Goal: Information Seeking & Learning: Learn about a topic

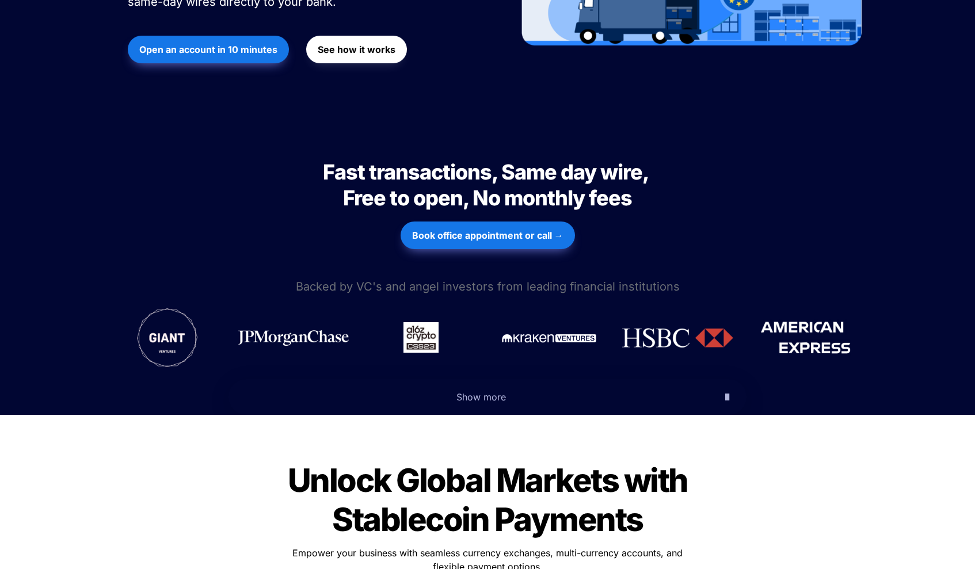
scroll to position [353, 0]
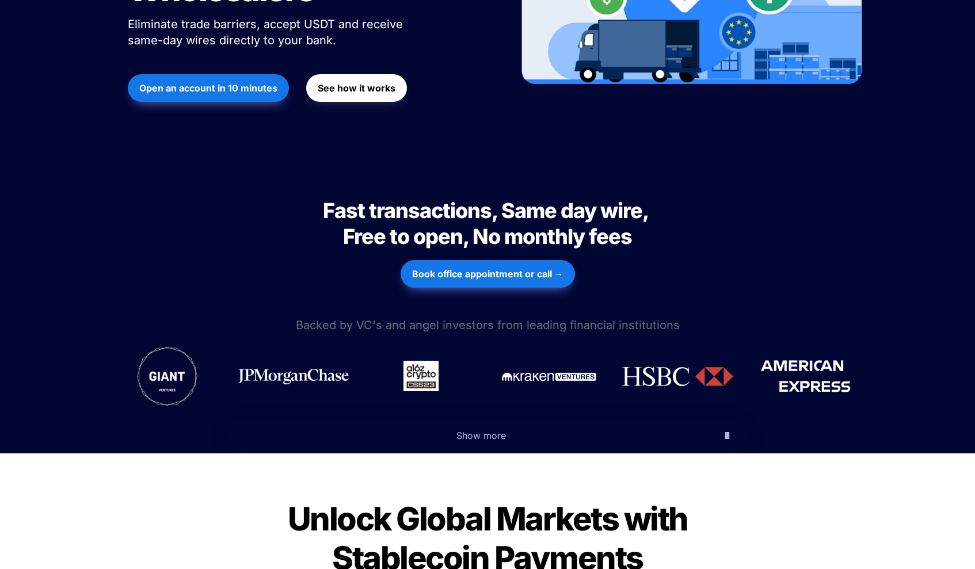
click at [492, 318] on span "Backed by VC's and angel investors from leading financial institutions" at bounding box center [488, 325] width 384 height 14
click at [428, 318] on span "Backed by VC's and angel investors from leading financial institutions" at bounding box center [488, 325] width 384 height 14
click at [455, 335] on div at bounding box center [487, 376] width 748 height 82
click at [493, 430] on span "Show more" at bounding box center [480, 436] width 49 height 12
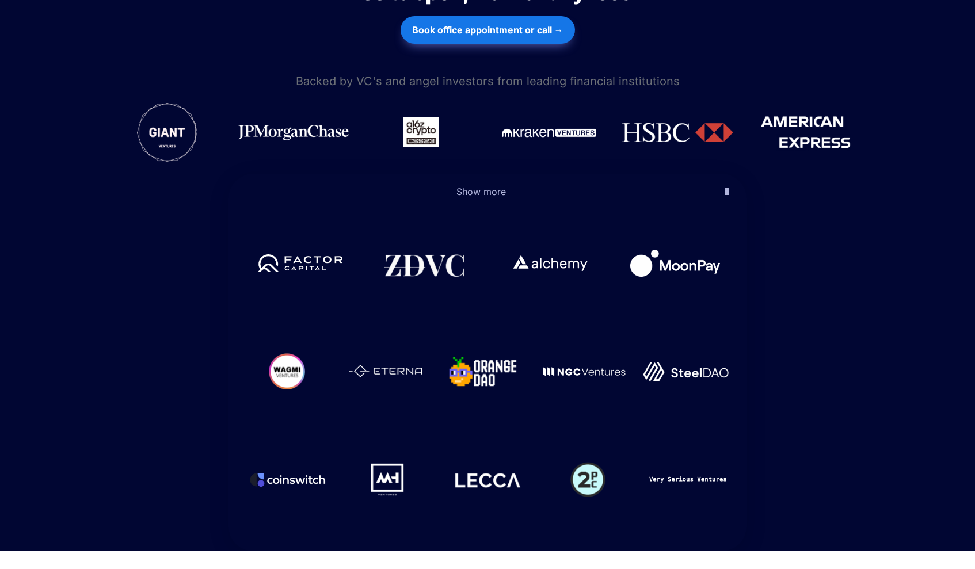
scroll to position [594, 0]
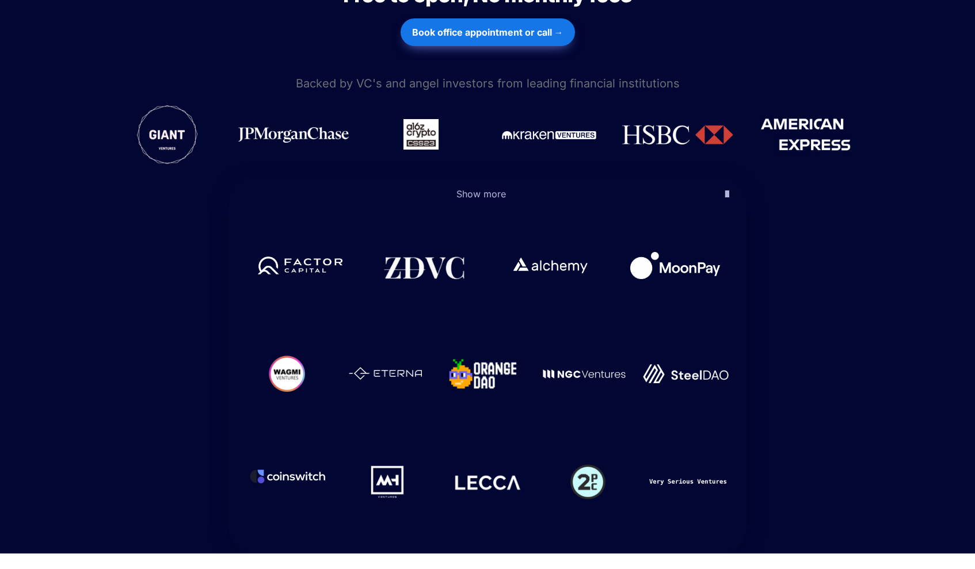
click at [296, 450] on img at bounding box center [287, 476] width 77 height 53
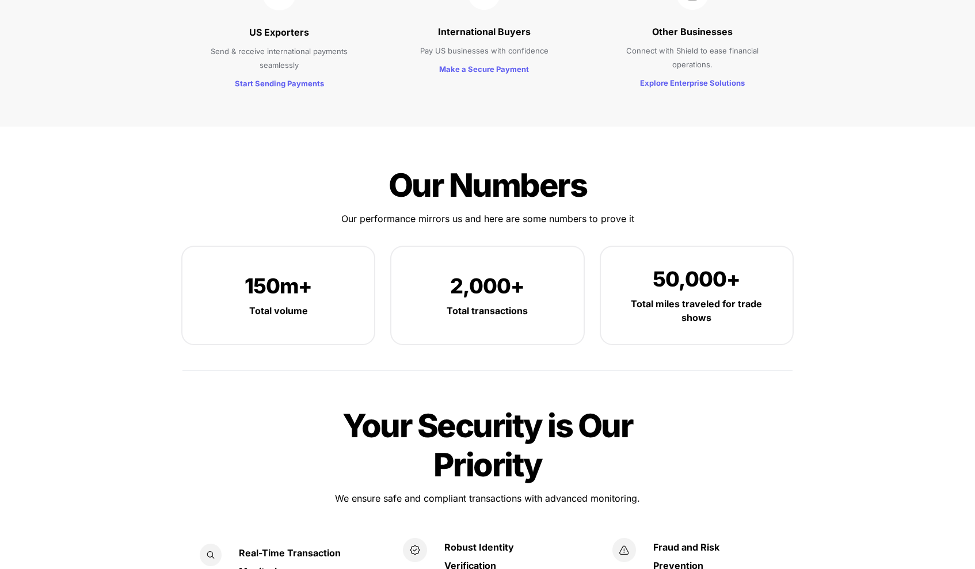
scroll to position [1642, 0]
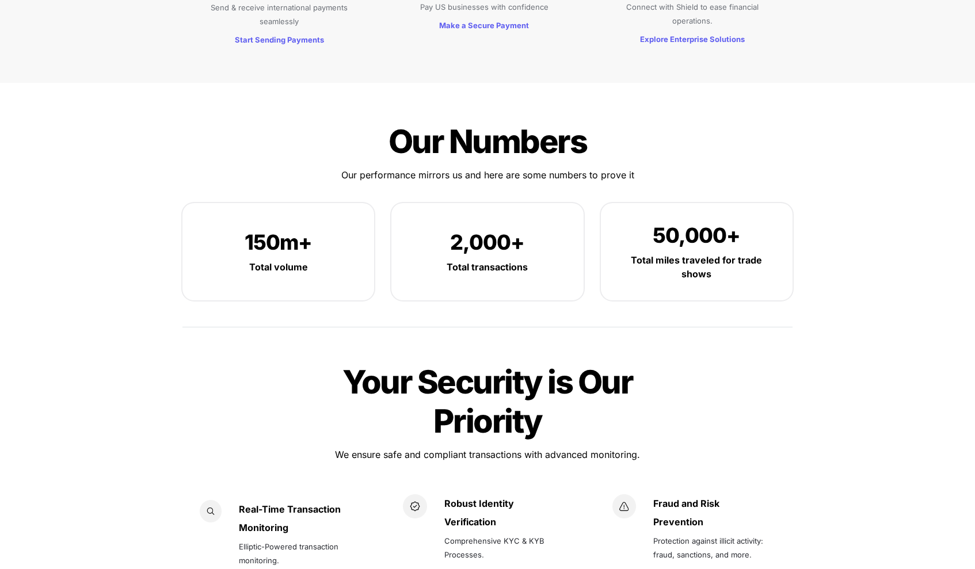
click at [270, 346] on div "Your Security is Our Priority Your Security is Our Priority We ensure safe and …" at bounding box center [487, 488] width 633 height 285
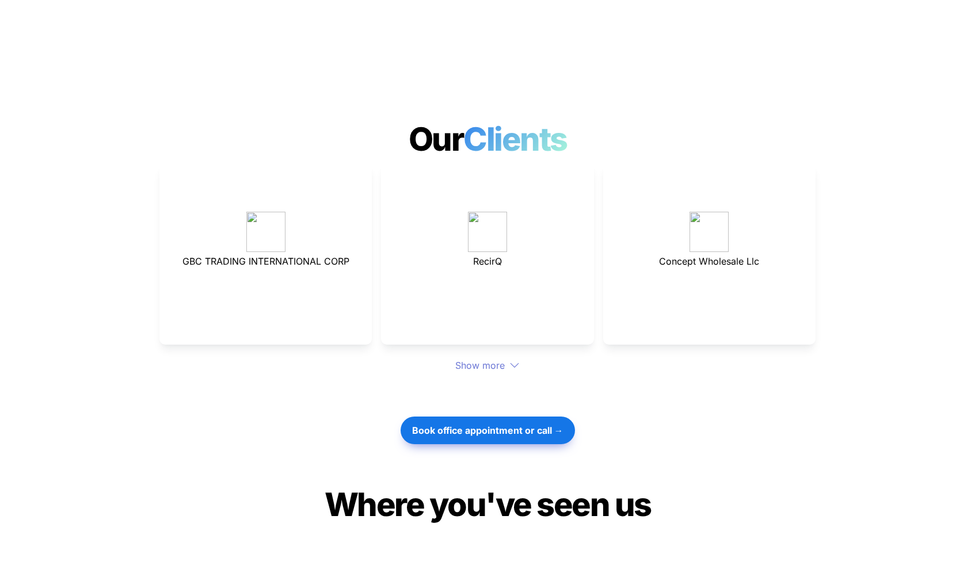
scroll to position [3325, 0]
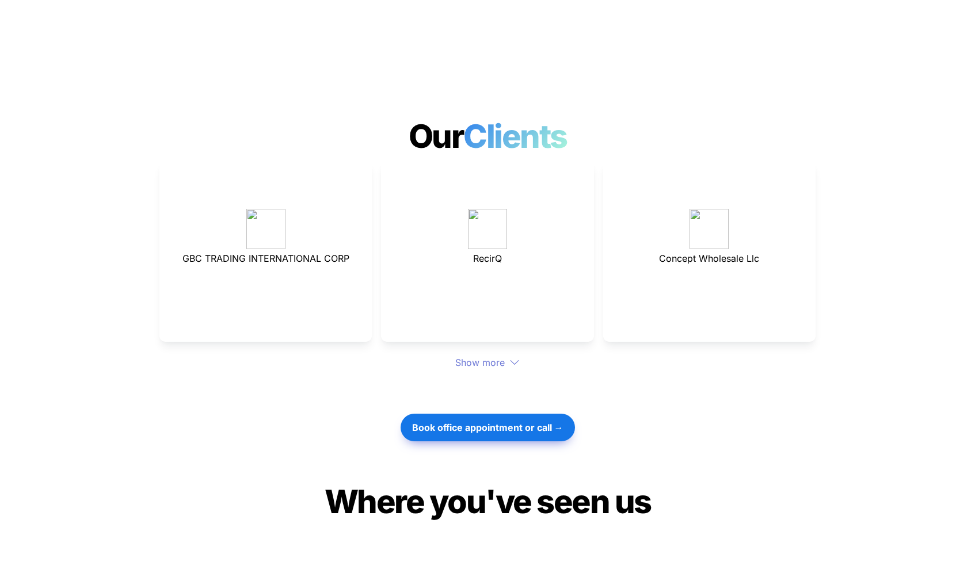
click at [350, 408] on div "Book office appointment or call →" at bounding box center [487, 427] width 975 height 39
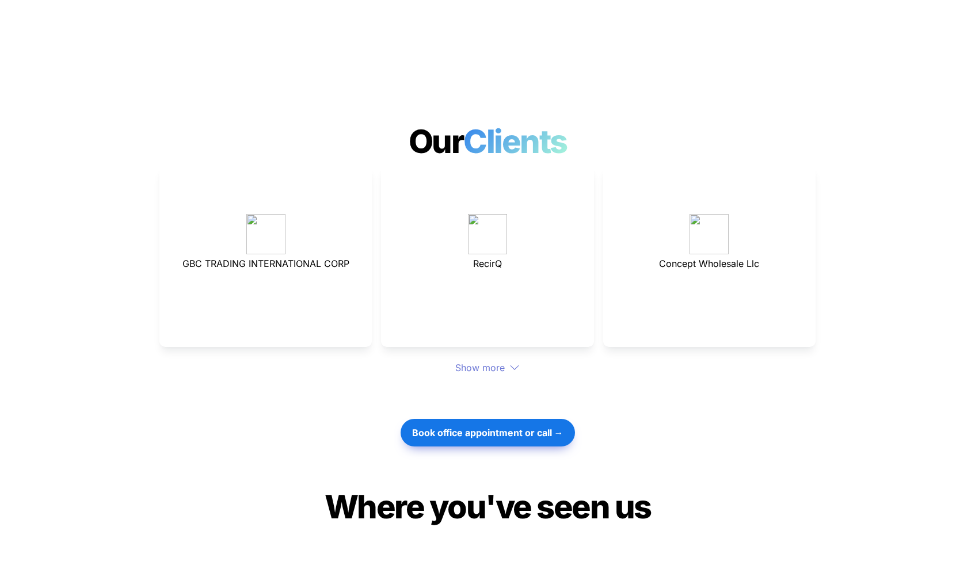
click at [505, 361] on div "Show more" at bounding box center [487, 368] width 656 height 14
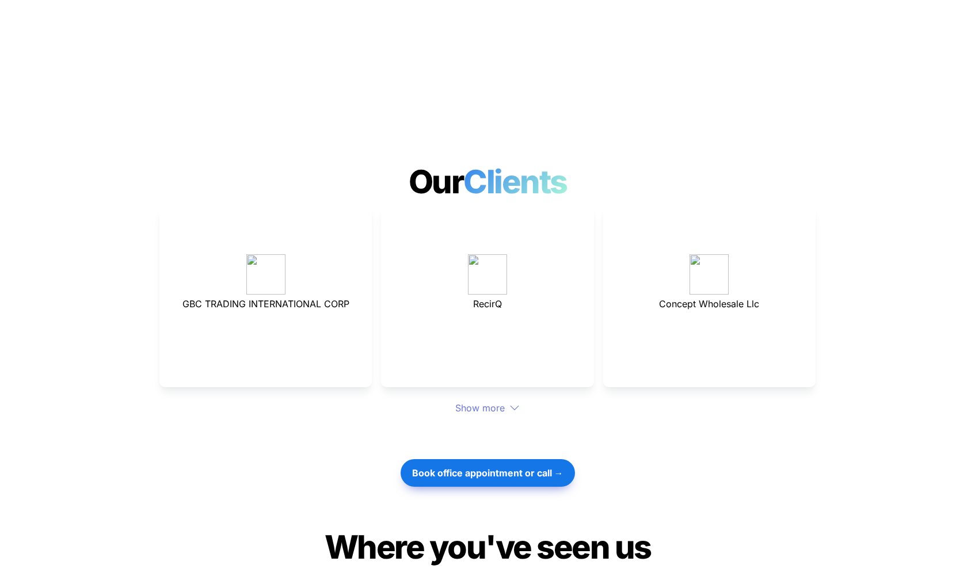
scroll to position [3265, 0]
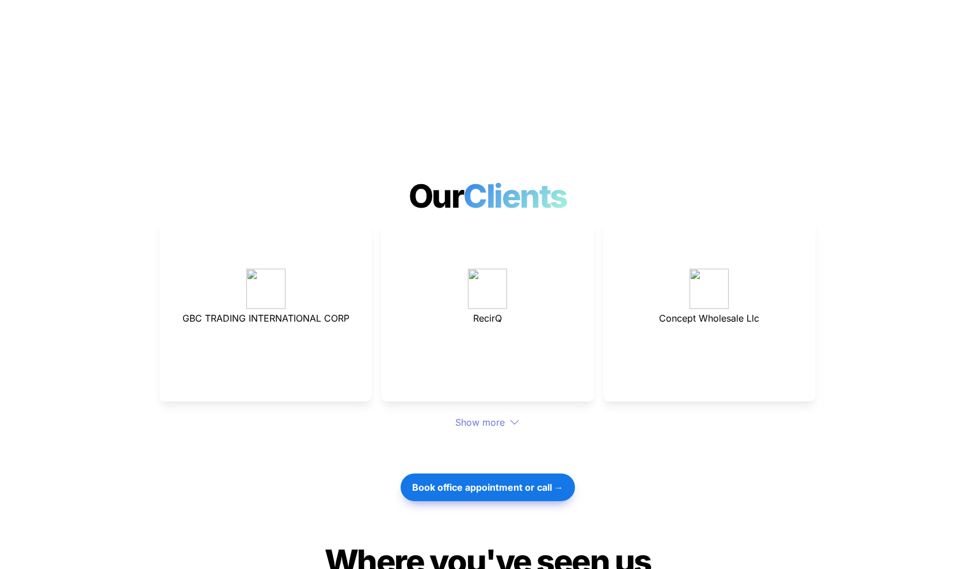
click at [480, 415] on div "Show more" at bounding box center [487, 422] width 656 height 14
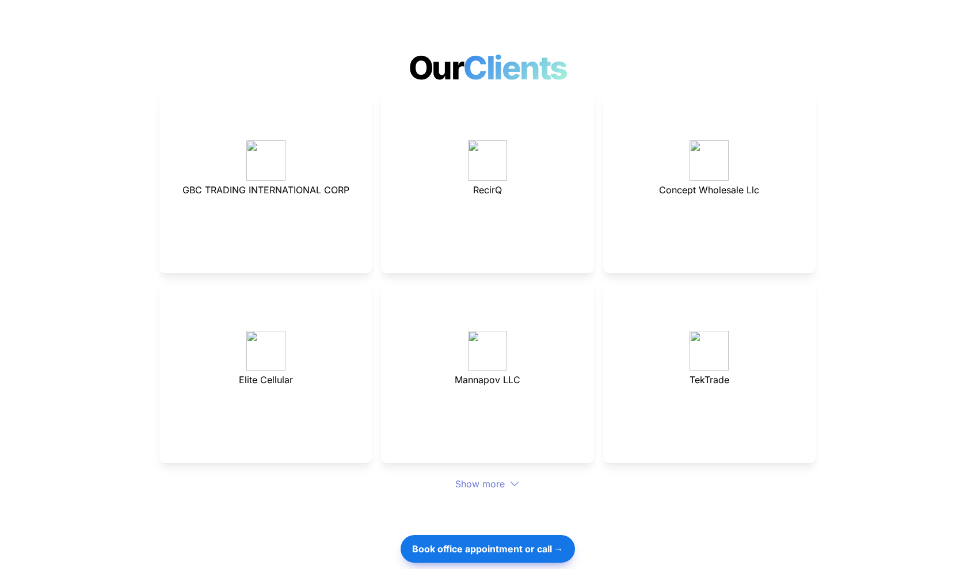
scroll to position [3415, 0]
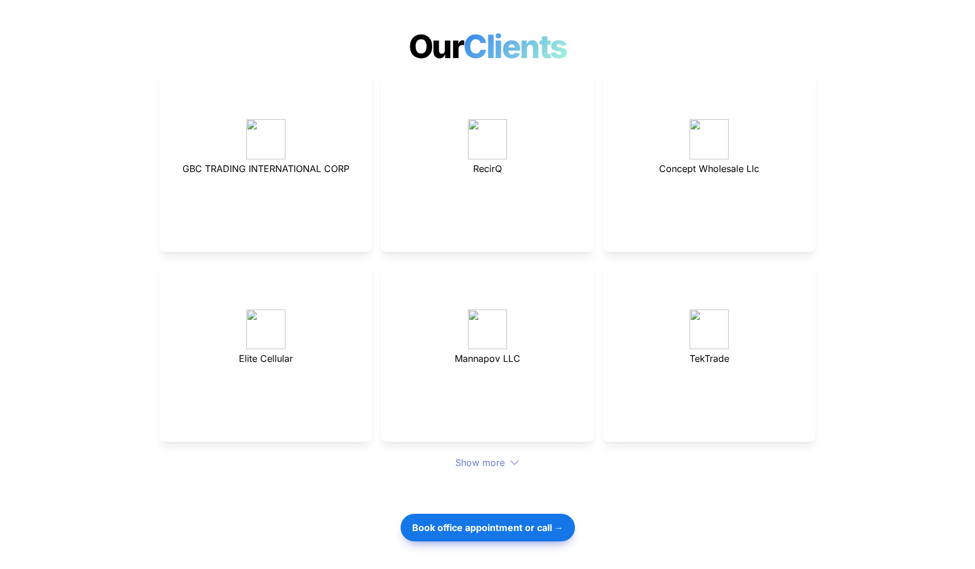
click at [516, 460] on icon at bounding box center [514, 462] width 9 height 5
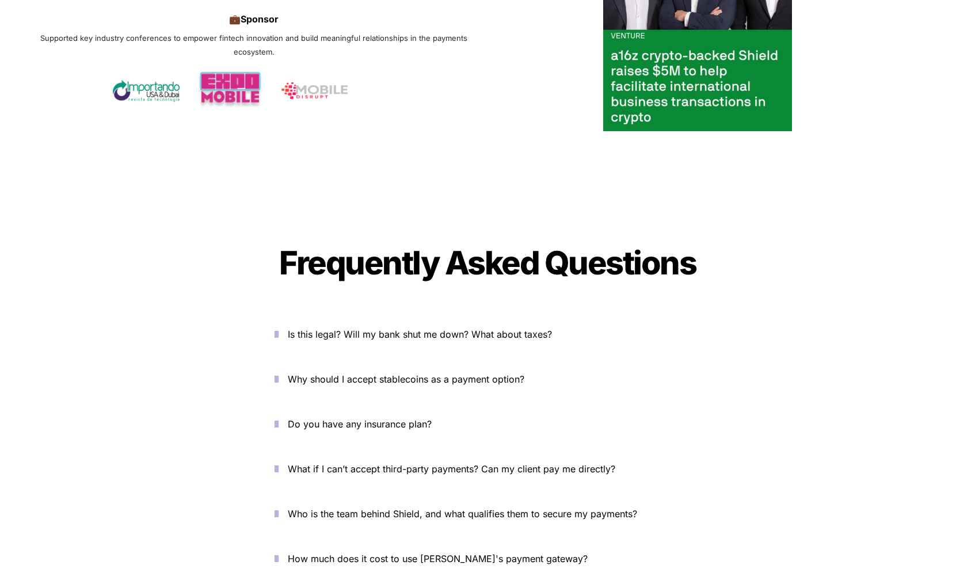
scroll to position [4390, 0]
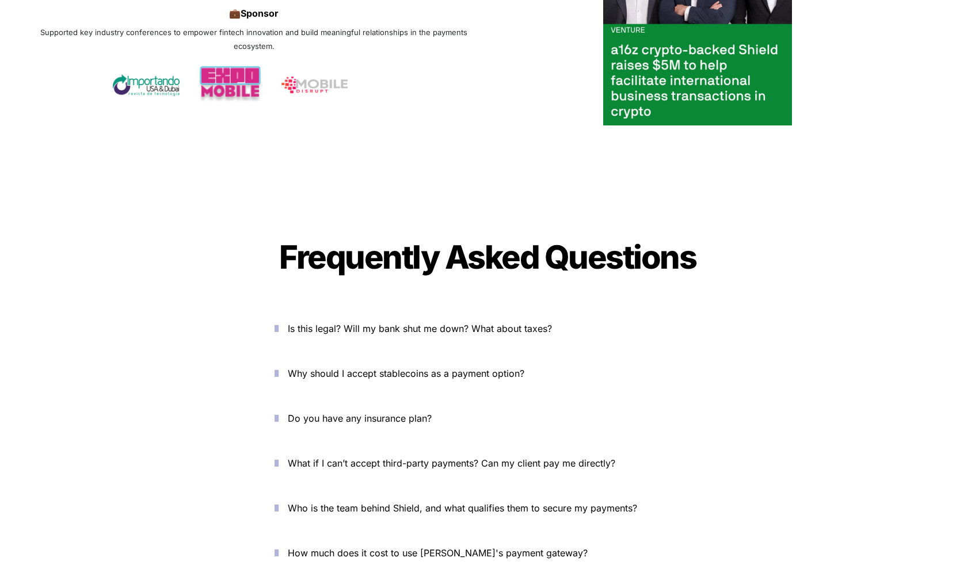
click at [279, 322] on icon "button" at bounding box center [276, 329] width 4 height 14
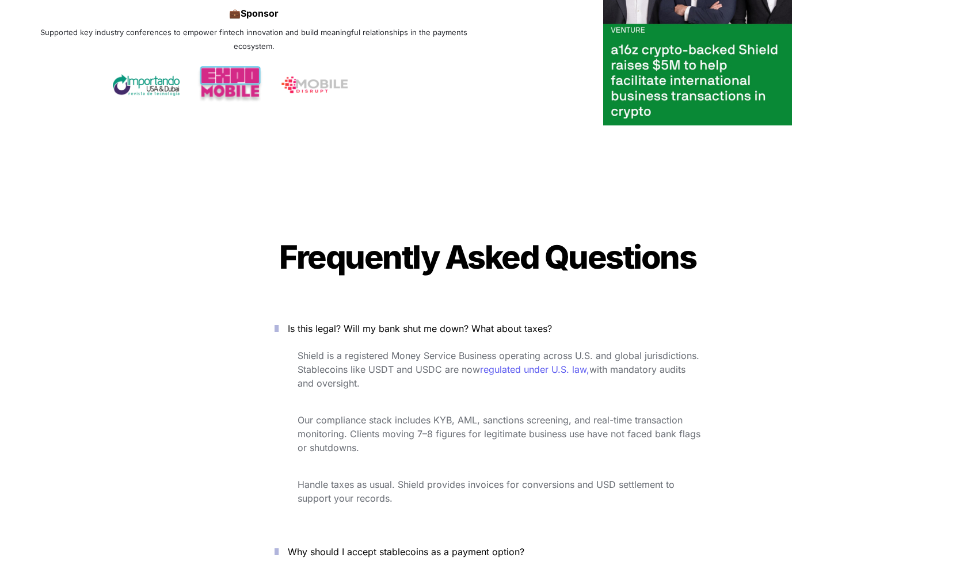
click at [384, 350] on span "Shield is a registered Money Service Business operating across U.S. and global …" at bounding box center [499, 362] width 405 height 25
click at [390, 350] on span "Shield is a registered Money Service Business operating across U.S. and global …" at bounding box center [499, 362] width 405 height 25
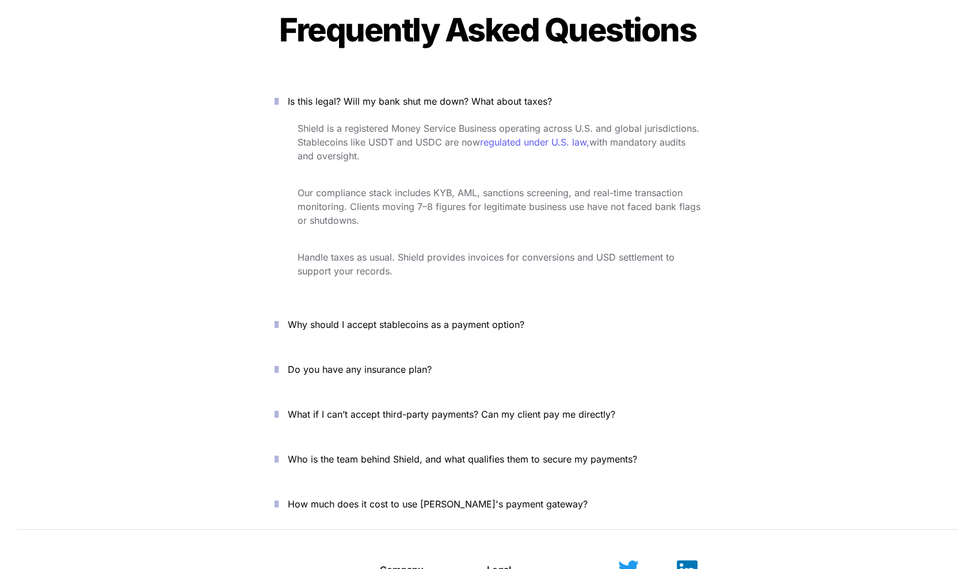
scroll to position [4621, 0]
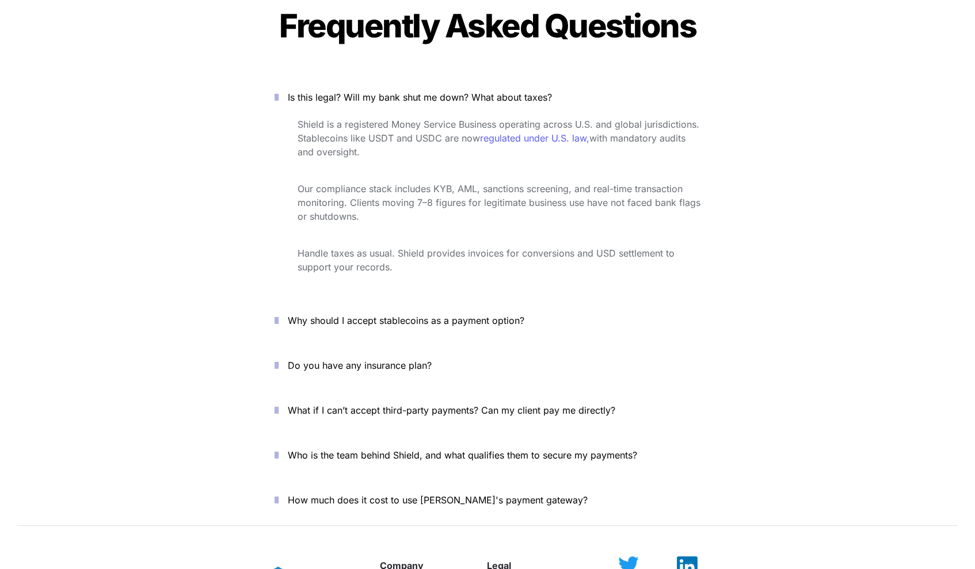
click at [279, 358] on icon "button" at bounding box center [276, 365] width 4 height 14
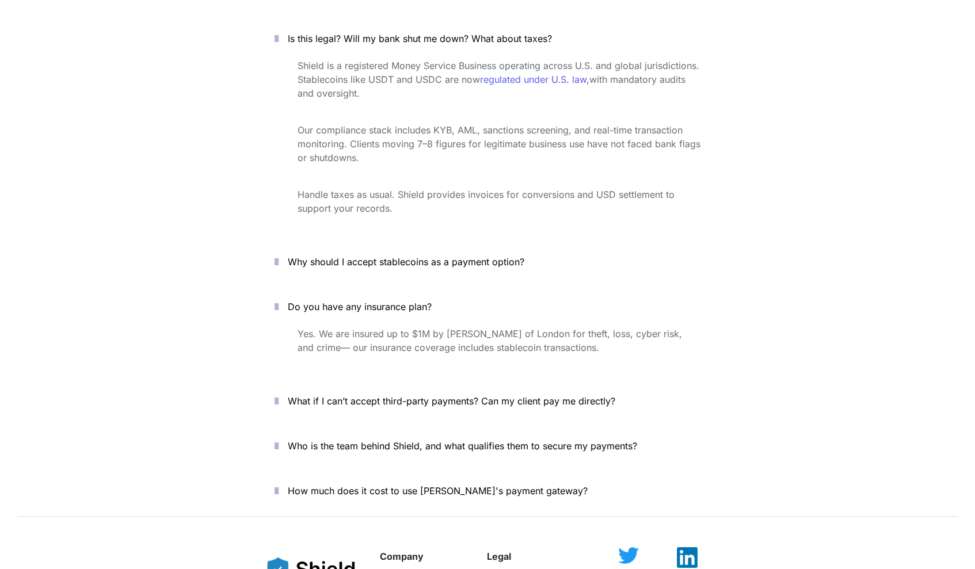
scroll to position [4682, 0]
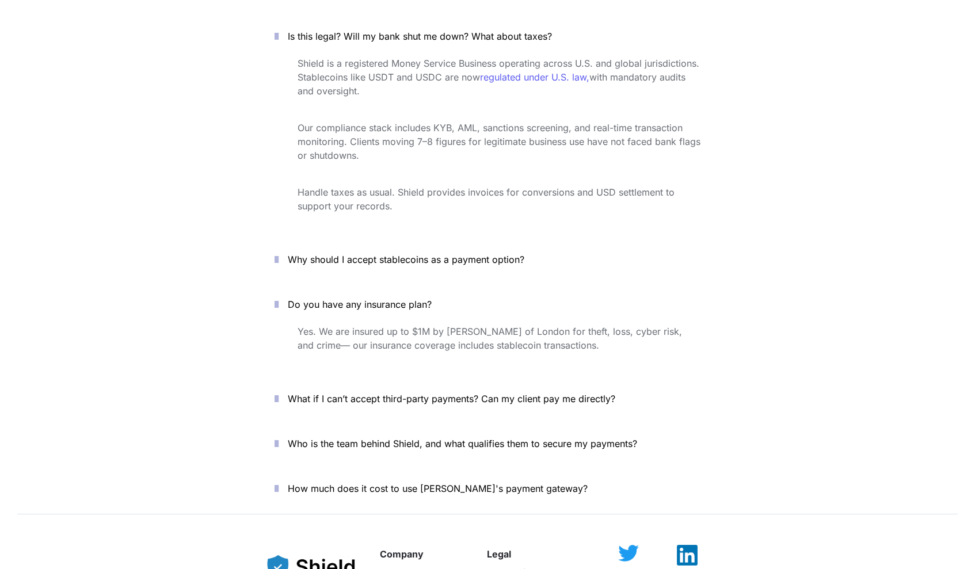
click at [295, 381] on button "What if I can’t accept third-party payments? Can my client pay me directly?" at bounding box center [487, 399] width 460 height 36
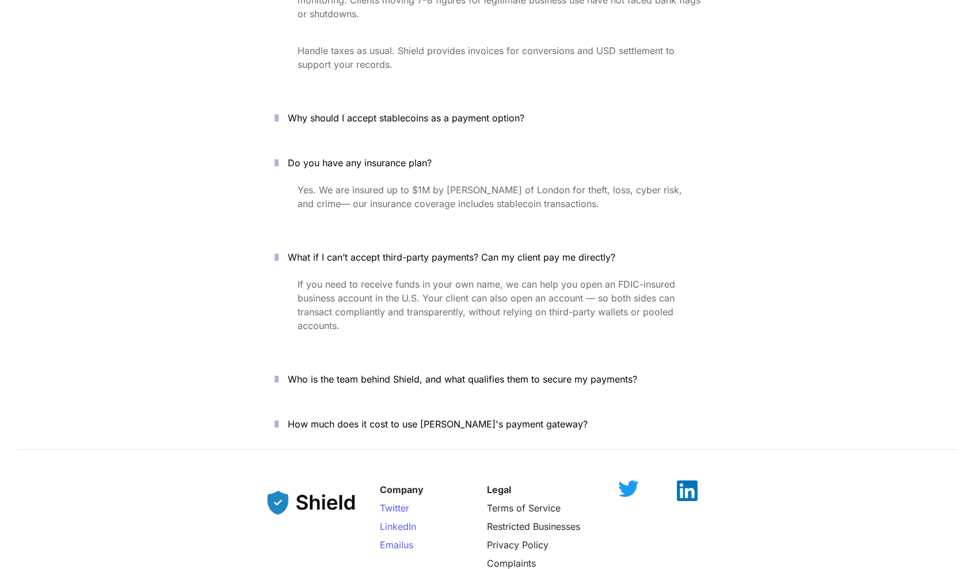
scroll to position [4830, 0]
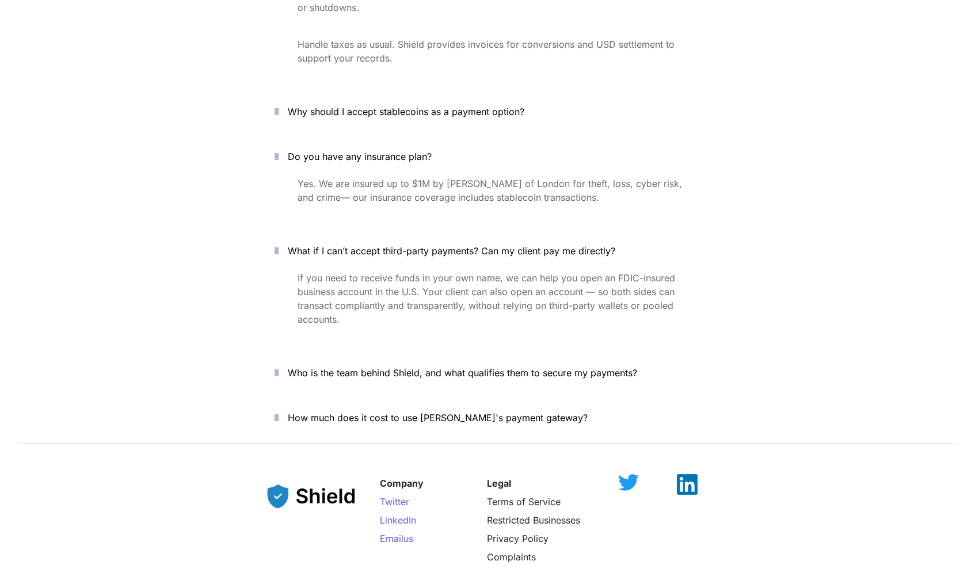
click at [279, 366] on icon "button" at bounding box center [276, 373] width 4 height 14
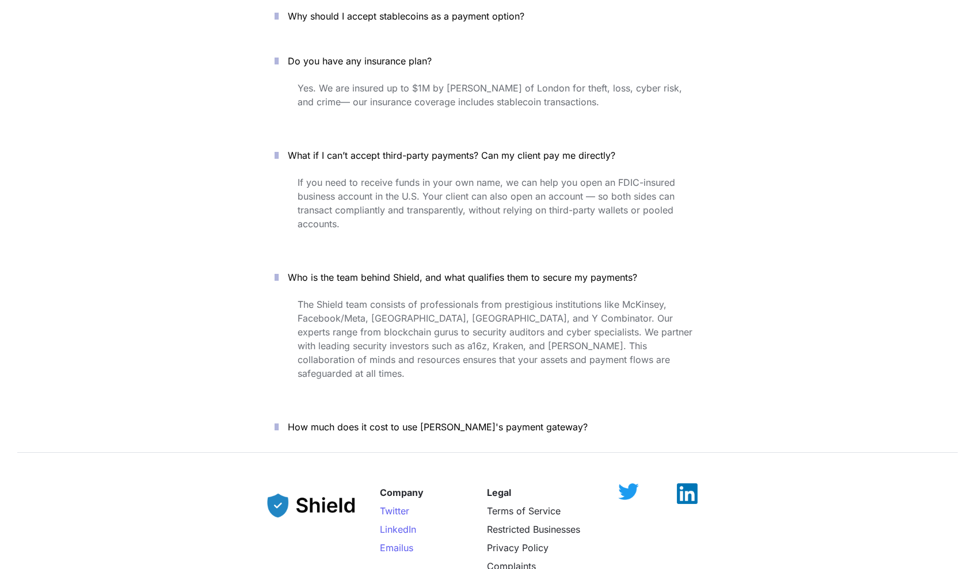
scroll to position [4929, 0]
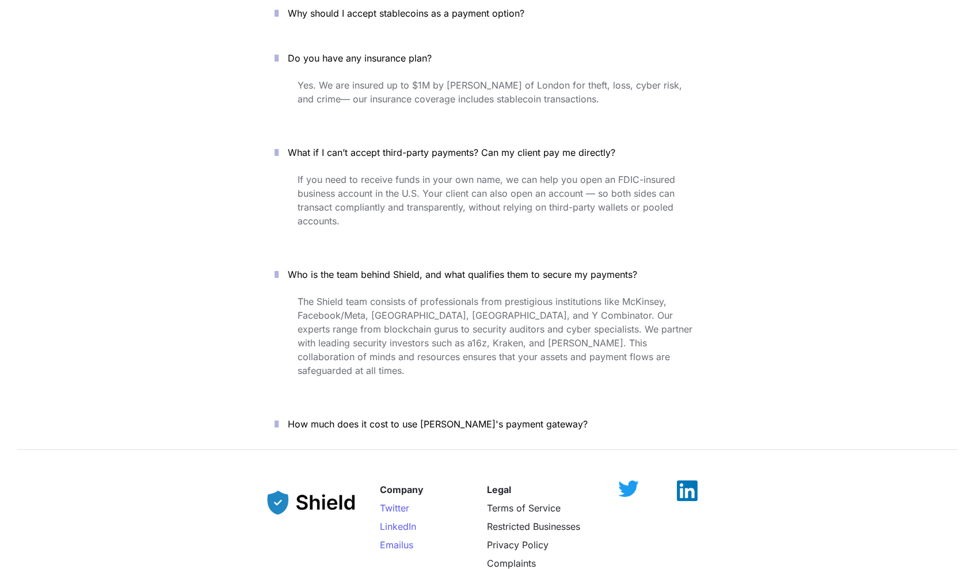
click at [292, 406] on button "How much does it cost to use Shield's payment gateway?" at bounding box center [487, 424] width 460 height 36
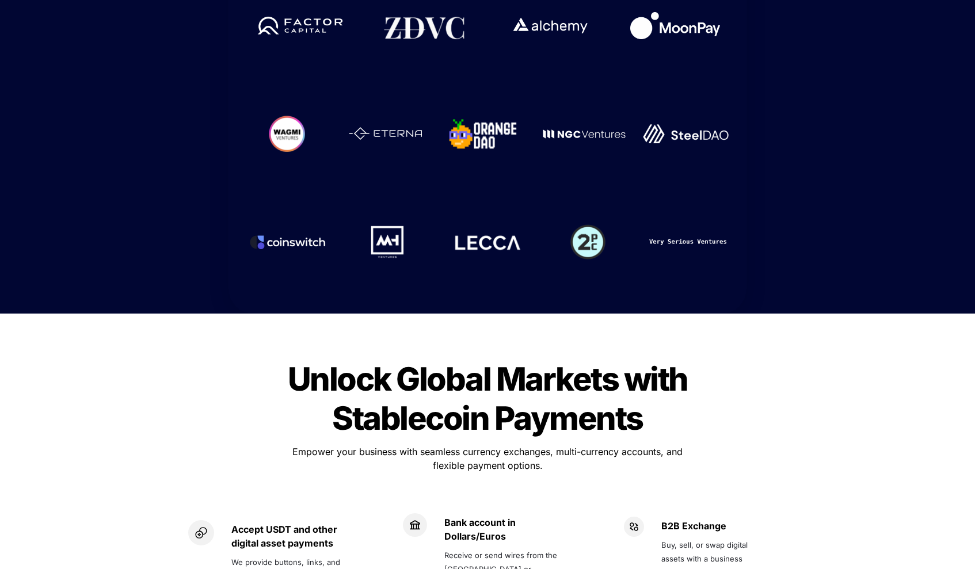
scroll to position [346, 0]
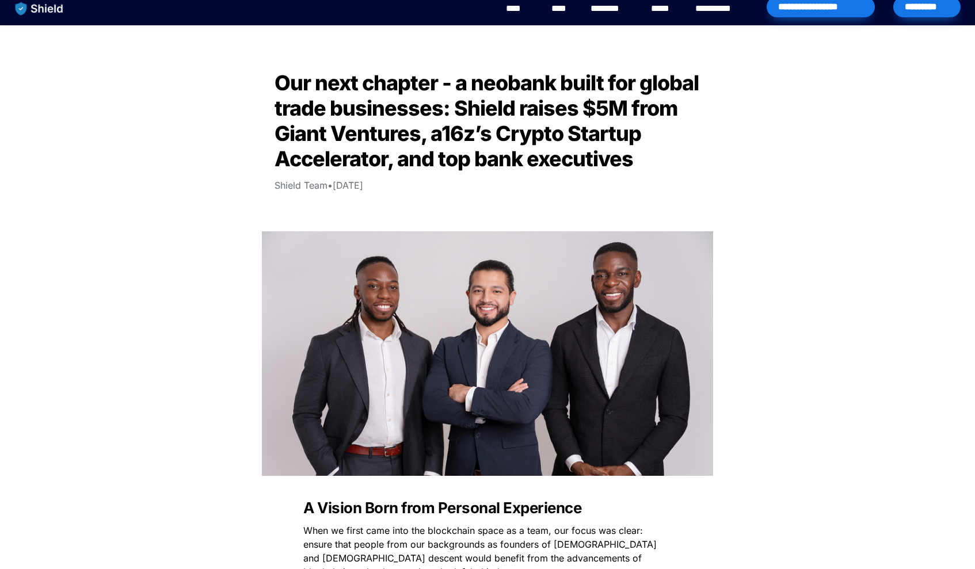
scroll to position [7, 0]
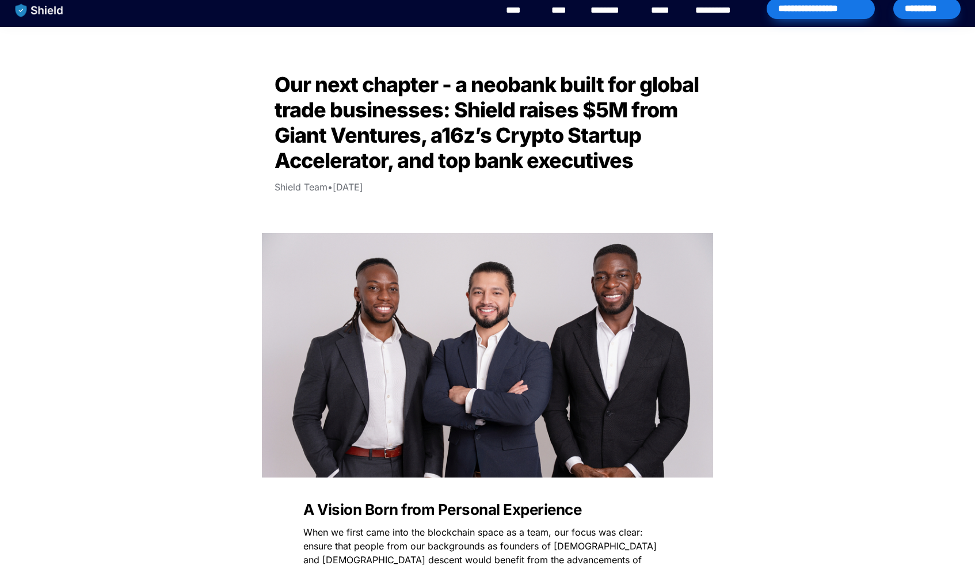
click at [468, 87] on span "Our next chapter - a neobank built for global trade businesses: Shield raises $…" at bounding box center [488, 122] width 428 height 101
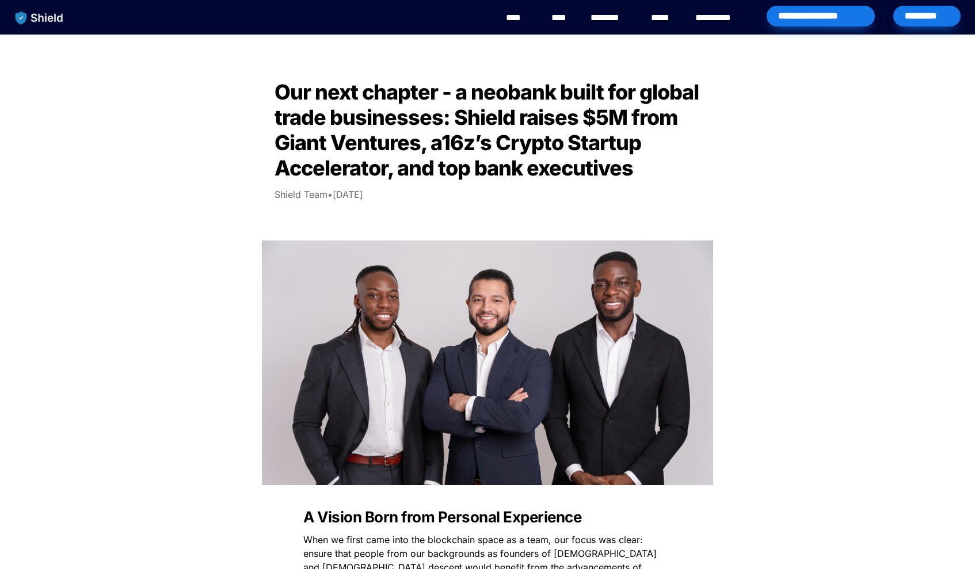
scroll to position [0, 0]
